Goal: Navigation & Orientation: Find specific page/section

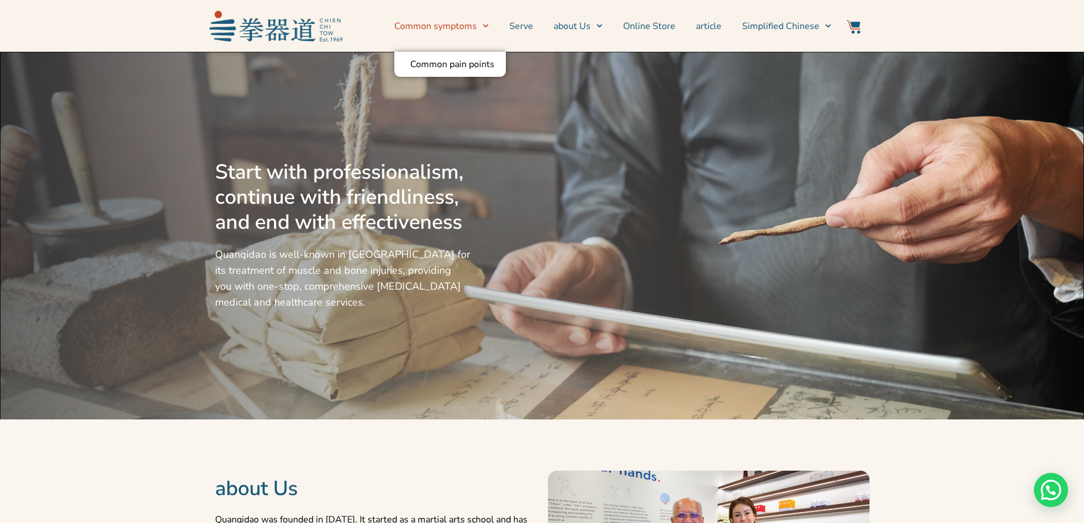
click at [486, 25] on icon "Menu" at bounding box center [485, 26] width 6 height 6
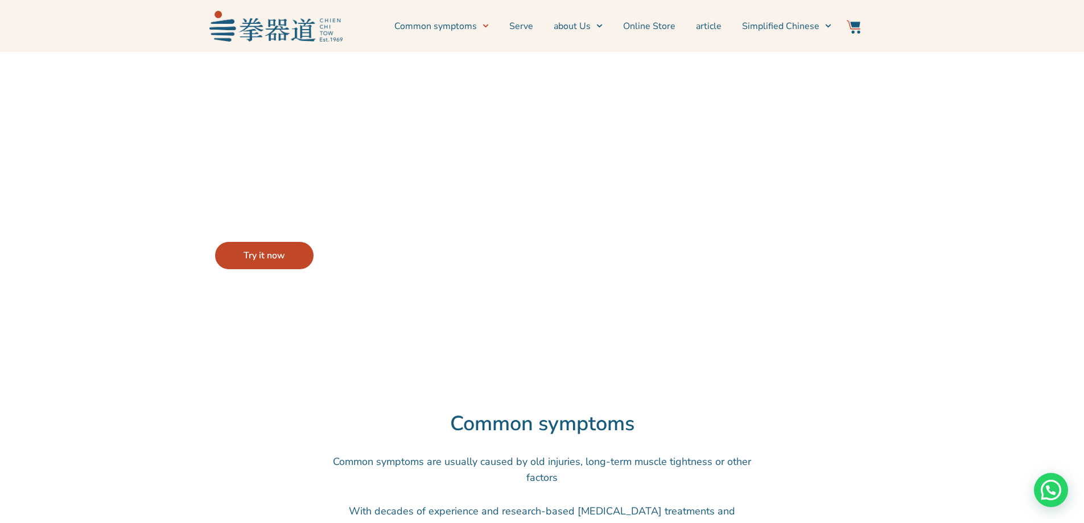
click at [207, 431] on h2 "Common symptoms" at bounding box center [542, 423] width 808 height 25
click at [662, 25] on font "Online Store" at bounding box center [649, 26] width 52 height 13
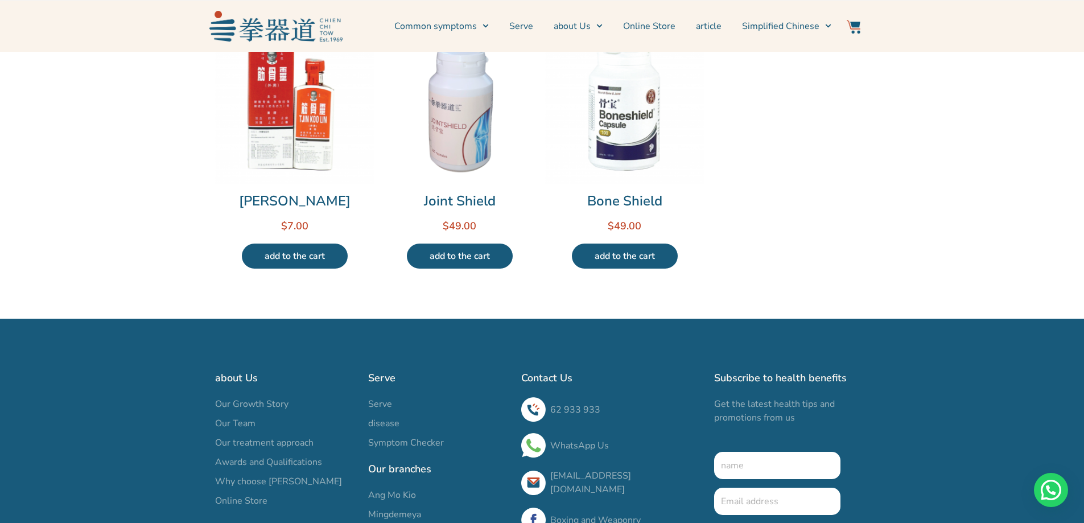
scroll to position [703, 0]
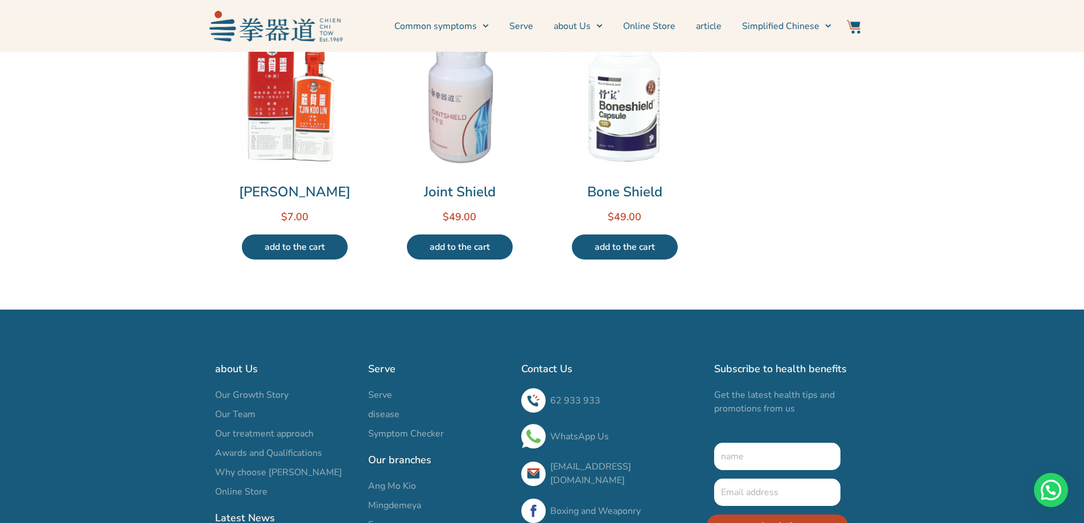
click at [395, 482] on font "Ang Mo Kio" at bounding box center [392, 486] width 48 height 13
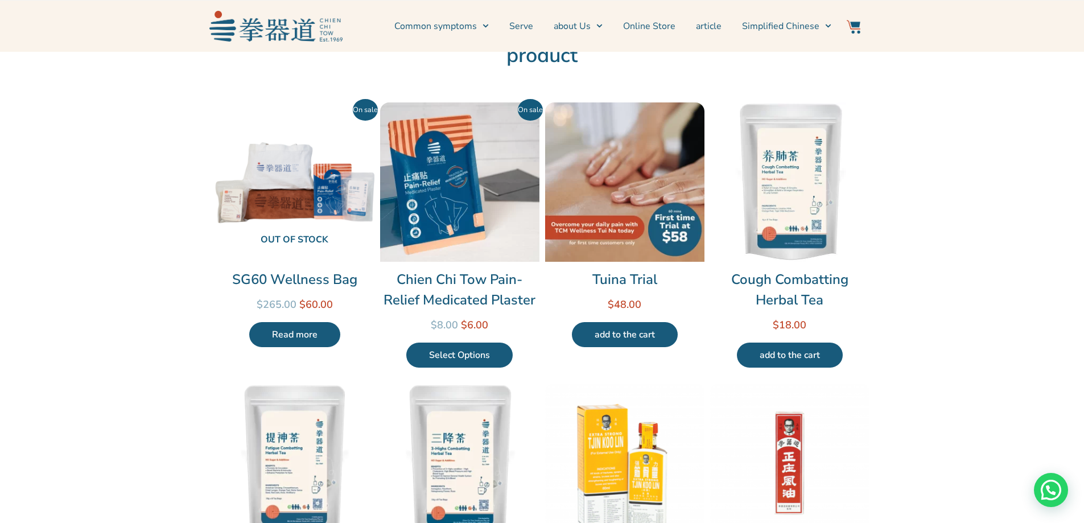
scroll to position [0, 0]
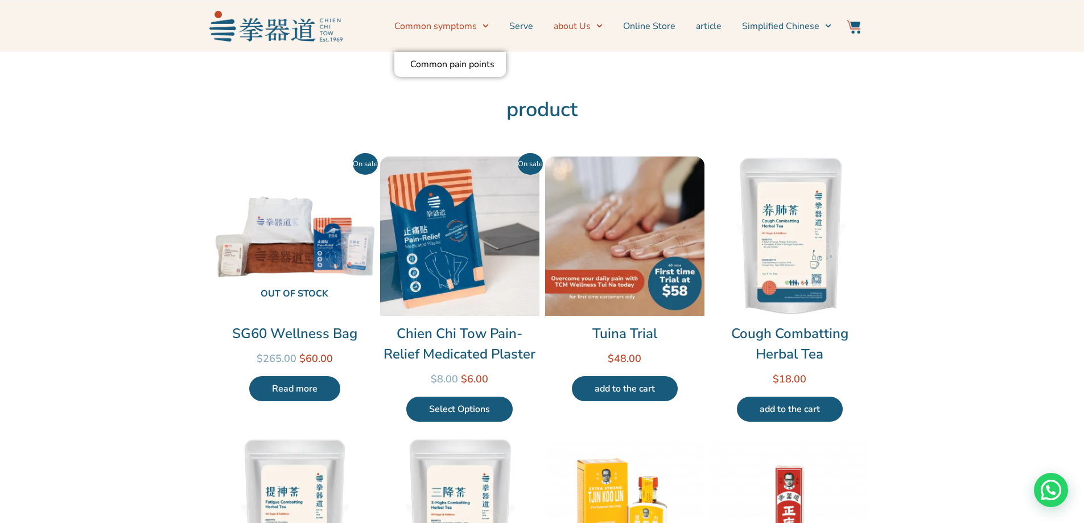
click at [593, 25] on span "Menu" at bounding box center [597, 26] width 12 height 18
click at [654, 23] on font "Online Store" at bounding box center [649, 26] width 52 height 13
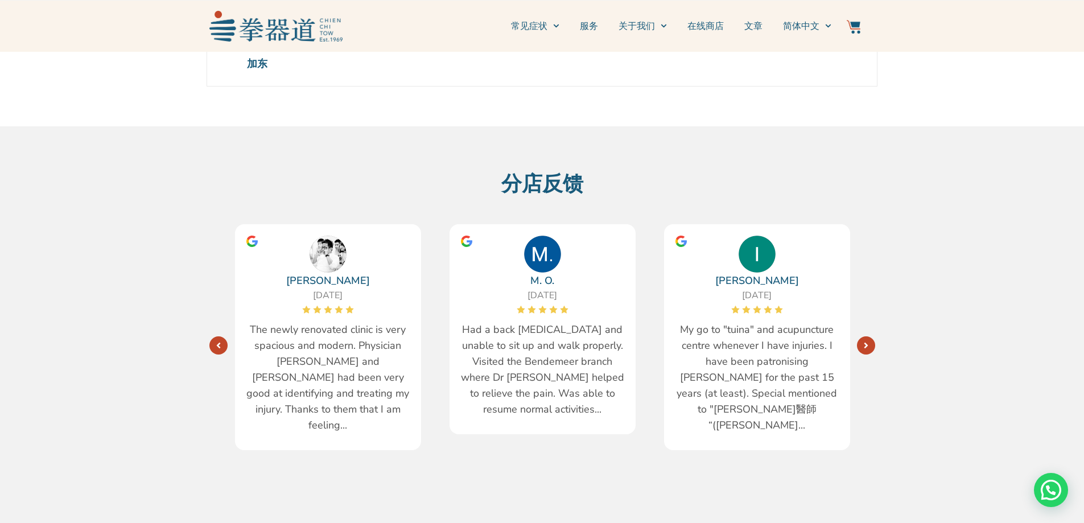
scroll to position [263, 0]
